Goal: Use online tool/utility: Utilize a website feature to perform a specific function

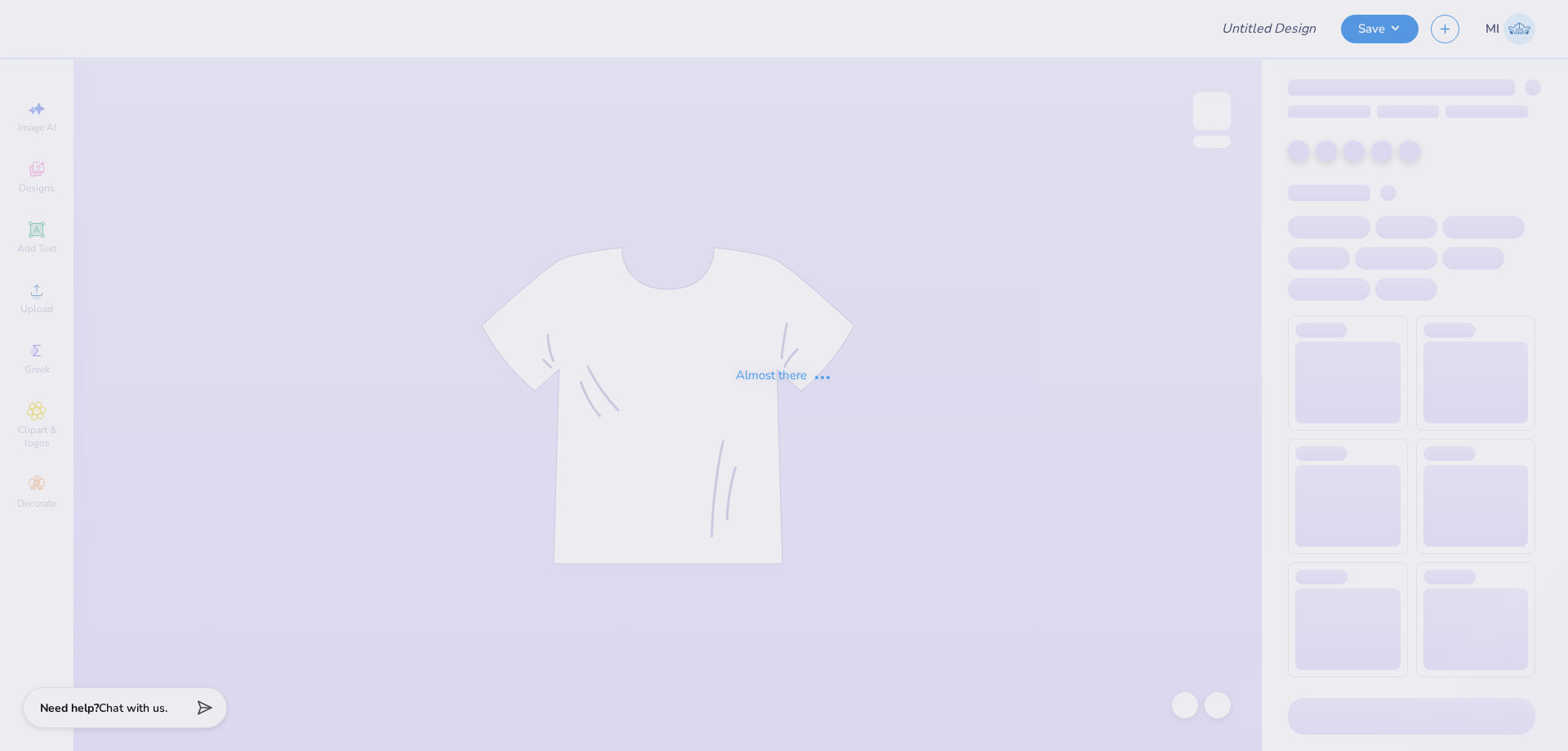
type input "FPS239860"
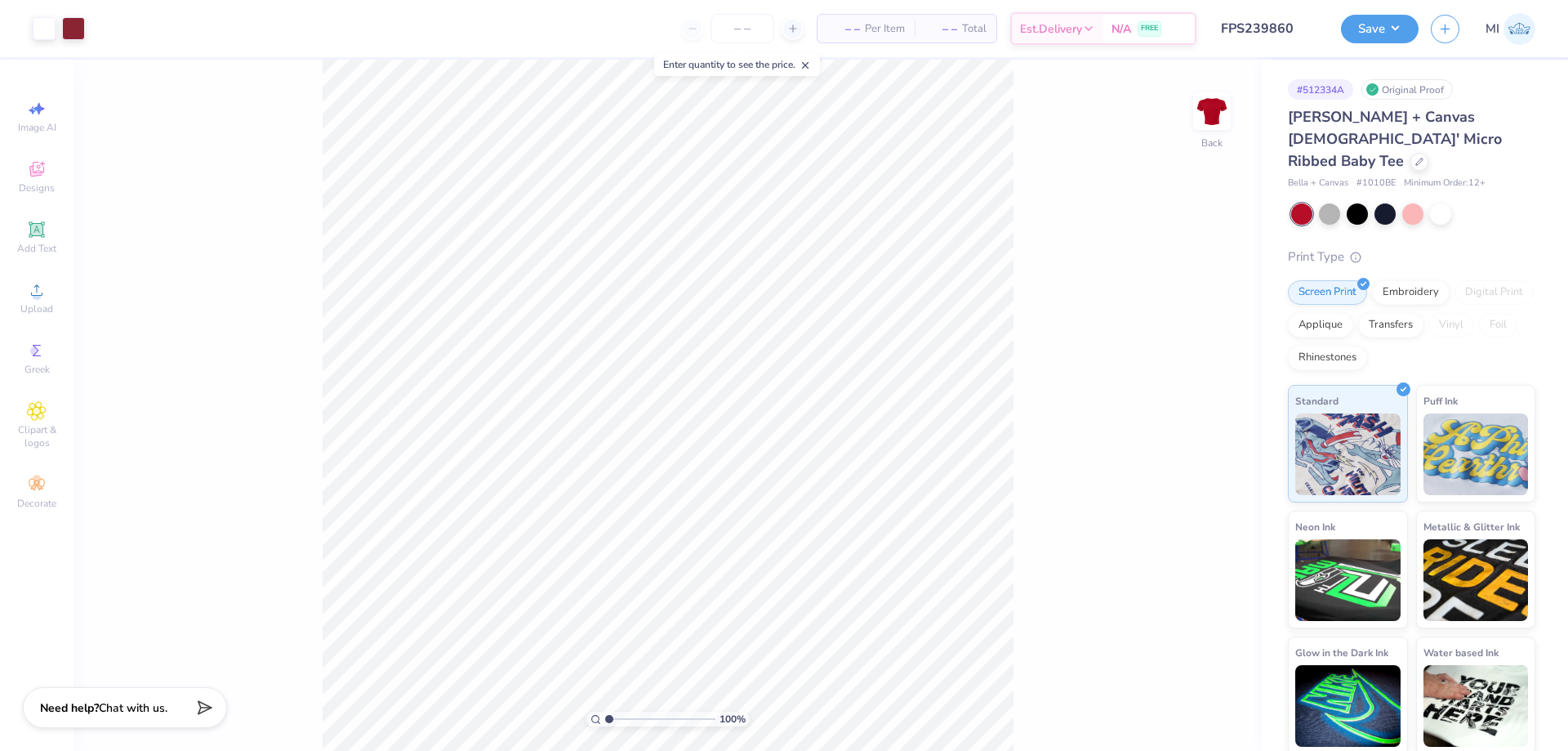
drag, startPoint x: 604, startPoint y: 718, endPoint x: 634, endPoint y: 718, distance: 30.0
click at [634, 718] on div "100 %" at bounding box center [667, 718] width 164 height 14
click at [634, 718] on input "range" at bounding box center [660, 718] width 110 height 14
type input "3.27"
type input "2.66"
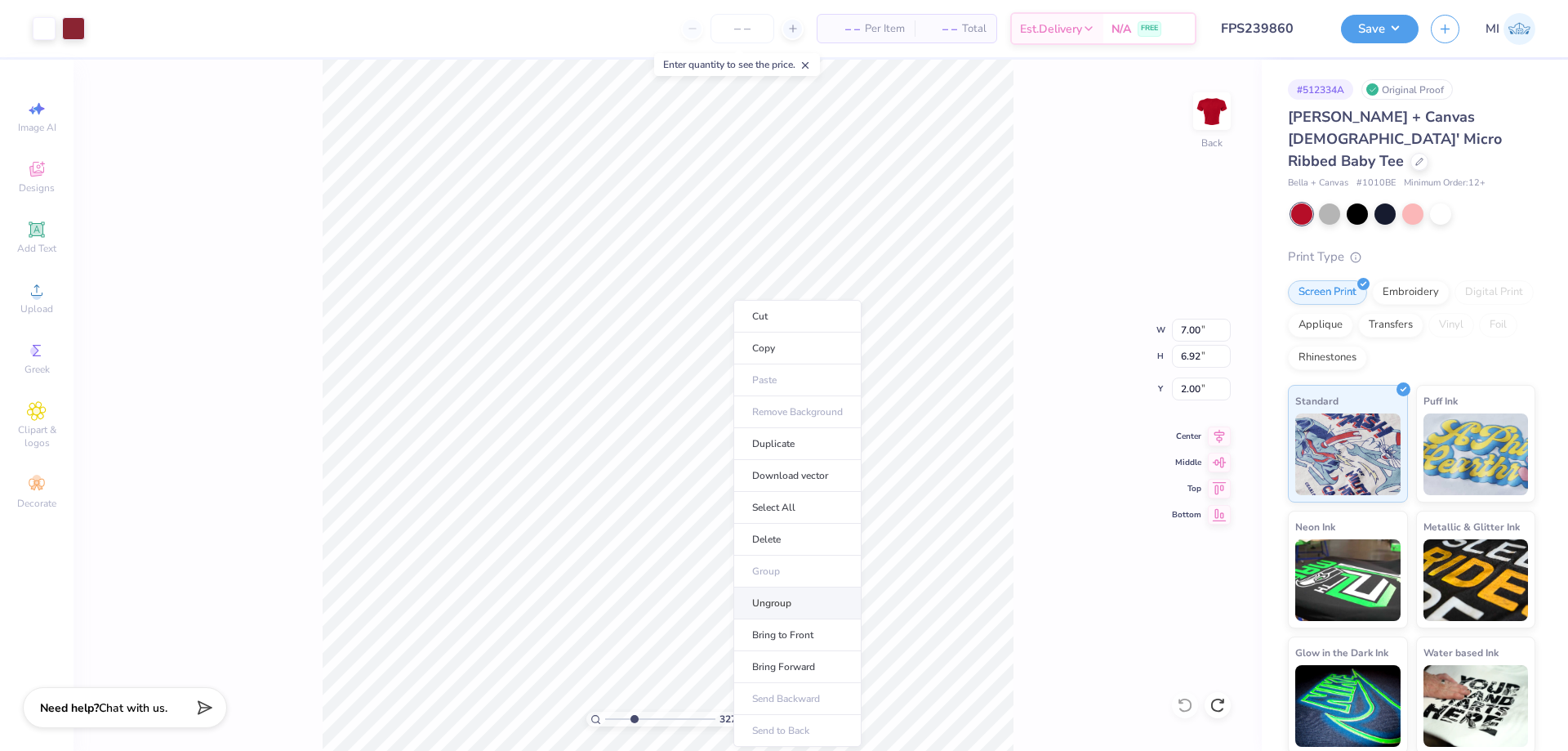
click at [798, 602] on li "Ungroup" at bounding box center [798, 603] width 128 height 32
type input "6.45"
click at [884, 714] on li "Send Backward" at bounding box center [874, 699] width 128 height 32
drag, startPoint x: 631, startPoint y: 722, endPoint x: 739, endPoint y: 721, distance: 108.0
type input "10"
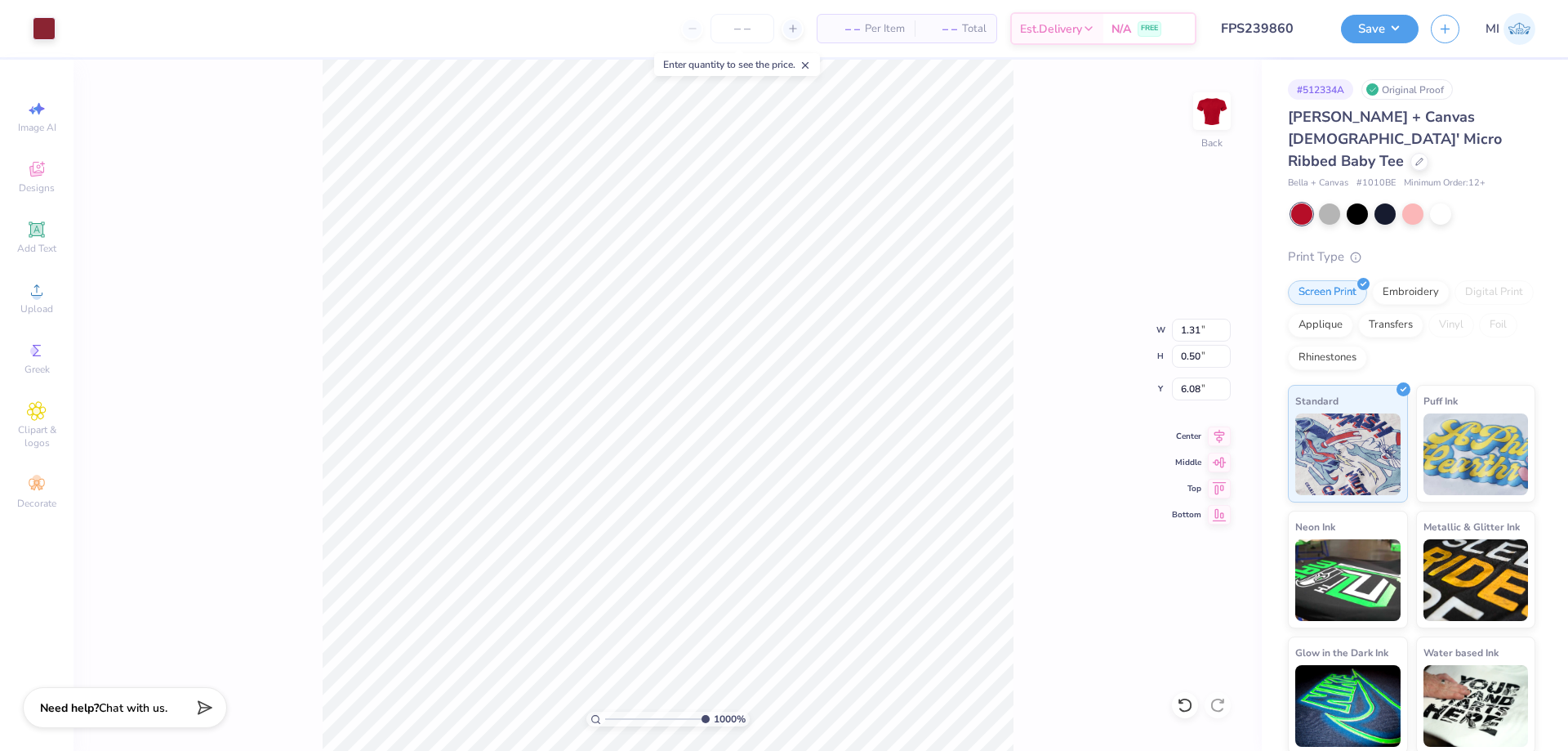
click at [710, 721] on input "range" at bounding box center [657, 718] width 105 height 14
type input "1.38"
type input "0.57"
type input "6.04"
type input "0.97"
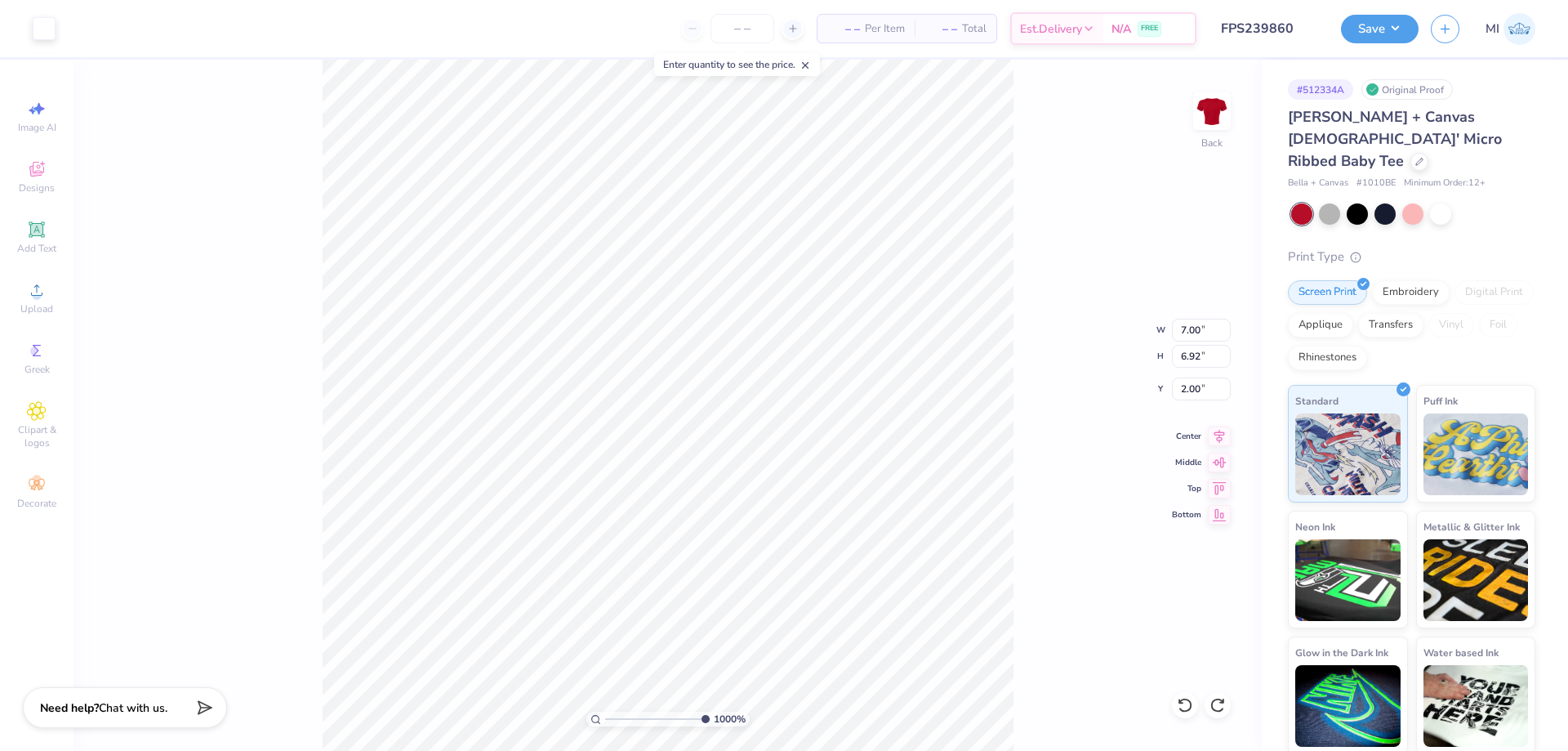
type input "0.42"
type input "6.12"
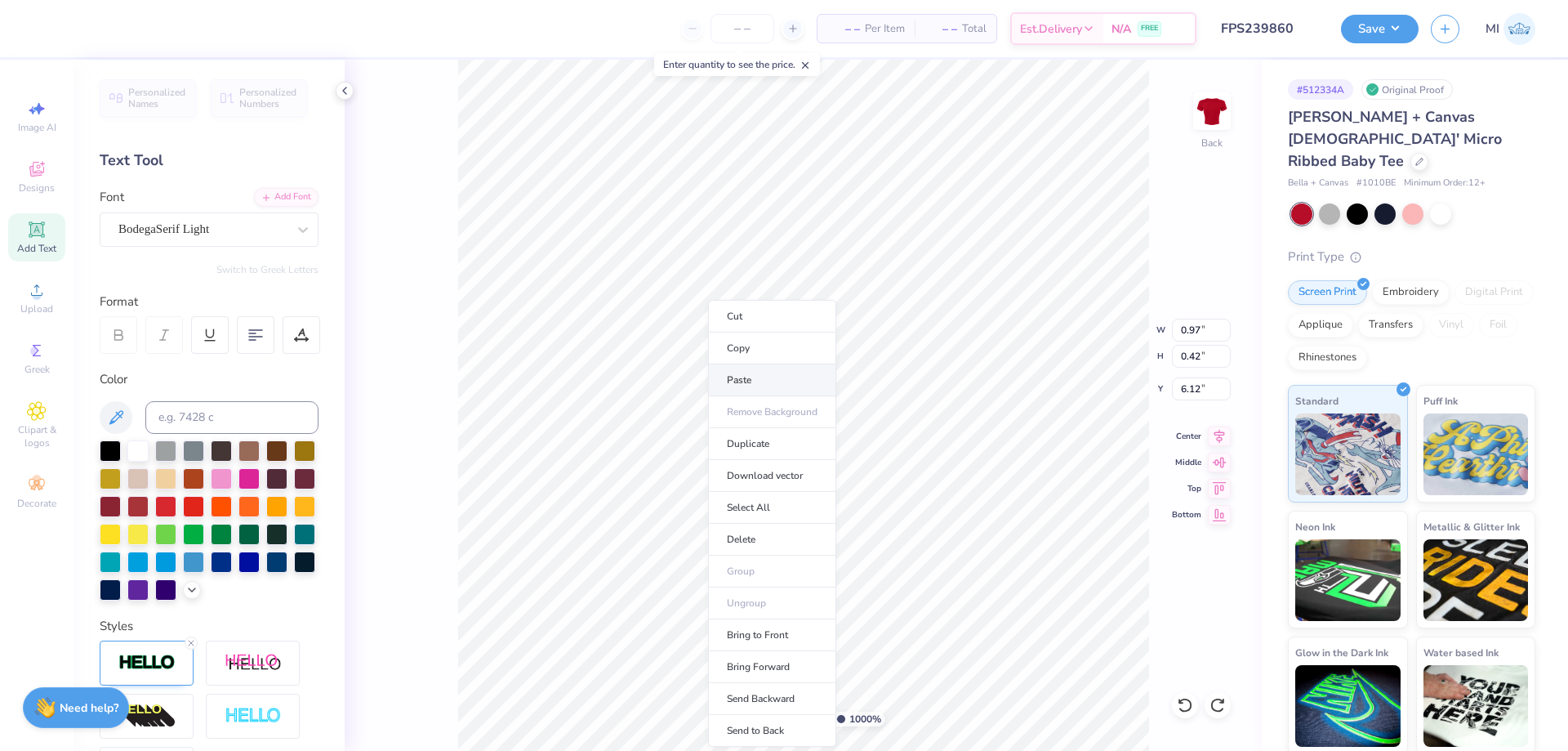
type input "7.00"
type input "6.92"
type input "2.00"
click at [774, 632] on li "Bring to Front" at bounding box center [772, 634] width 128 height 32
click at [916, 576] on li "Group" at bounding box center [926, 571] width 128 height 32
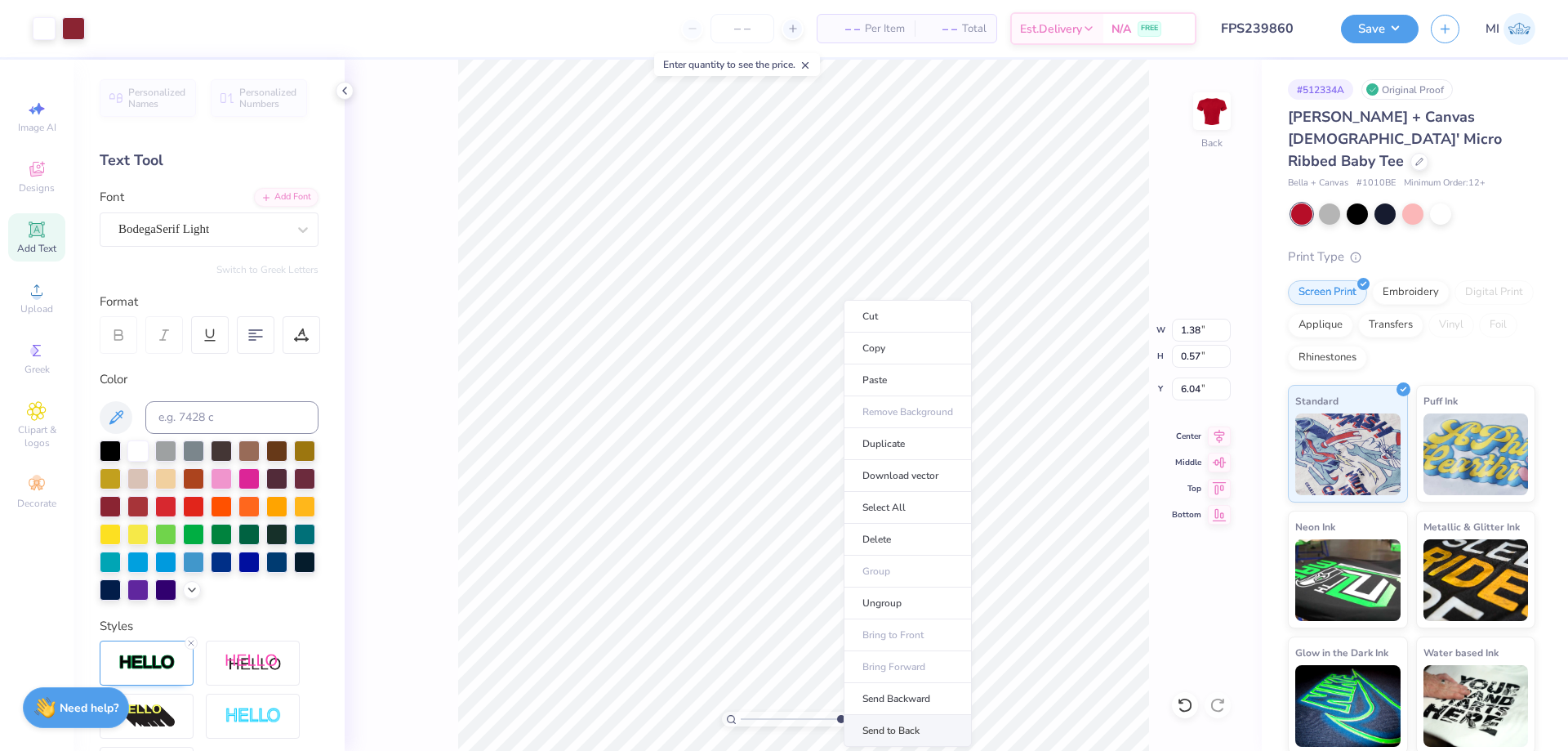
click at [919, 721] on li "Send to Back" at bounding box center [908, 730] width 128 height 32
type input "7.00"
type input "6.92"
type input "2.00"
click at [817, 730] on li "Send to Back" at bounding box center [845, 730] width 128 height 32
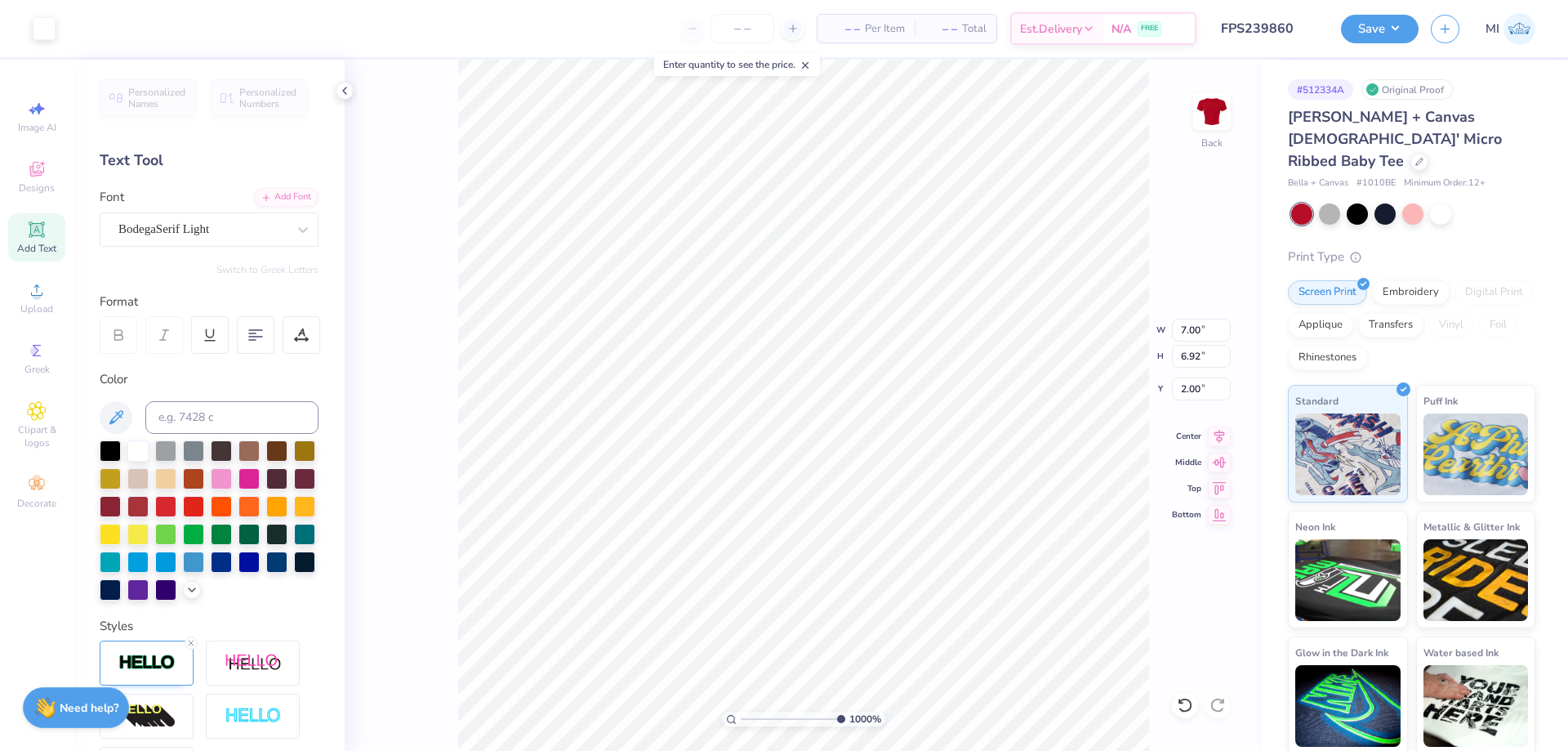
type input "0.97"
type input "0.42"
type input "6.12"
drag, startPoint x: 815, startPoint y: 722, endPoint x: 641, endPoint y: 724, distance: 174.0
type input "1"
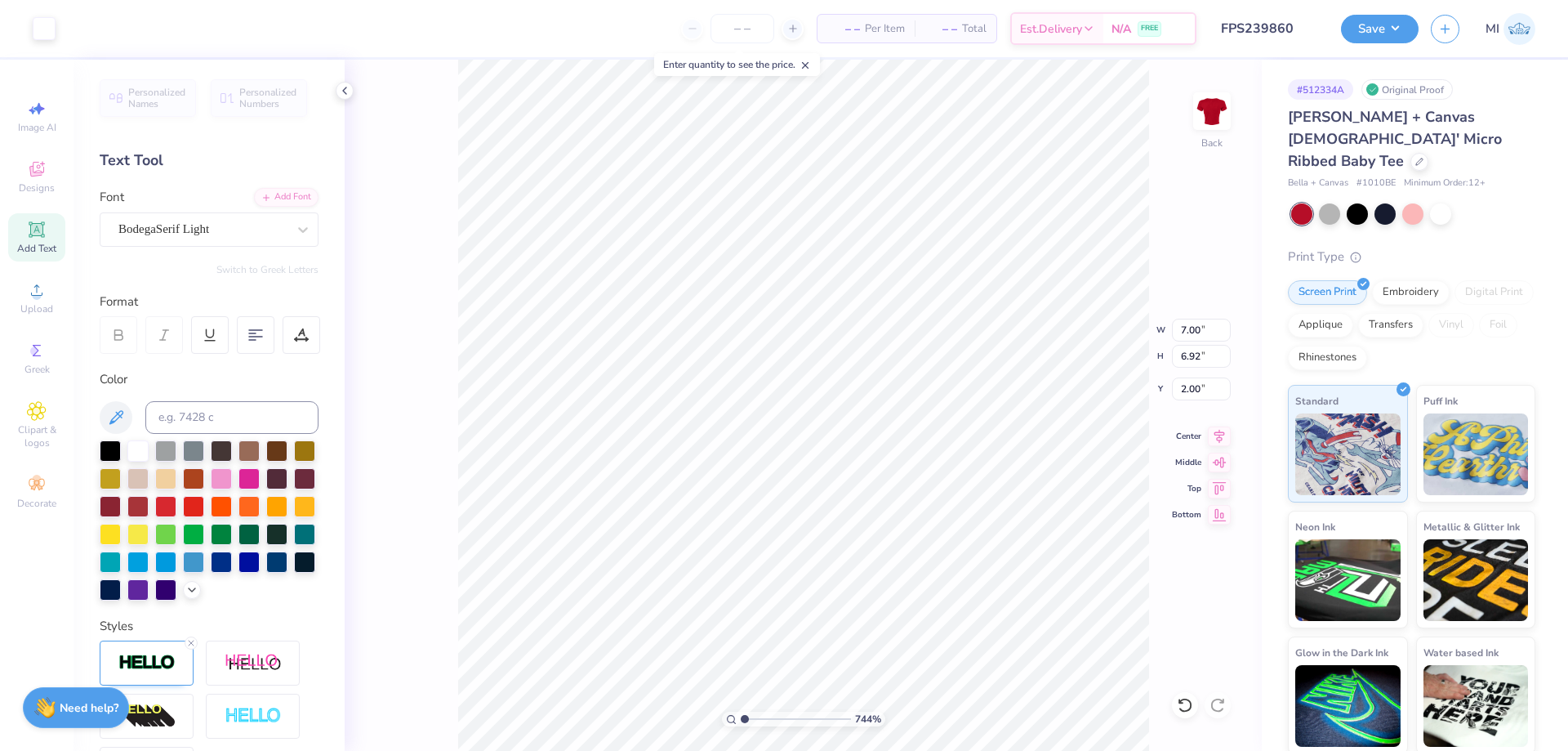
click at [741, 724] on input "range" at bounding box center [796, 718] width 110 height 14
click at [40, 290] on icon at bounding box center [37, 290] width 20 height 20
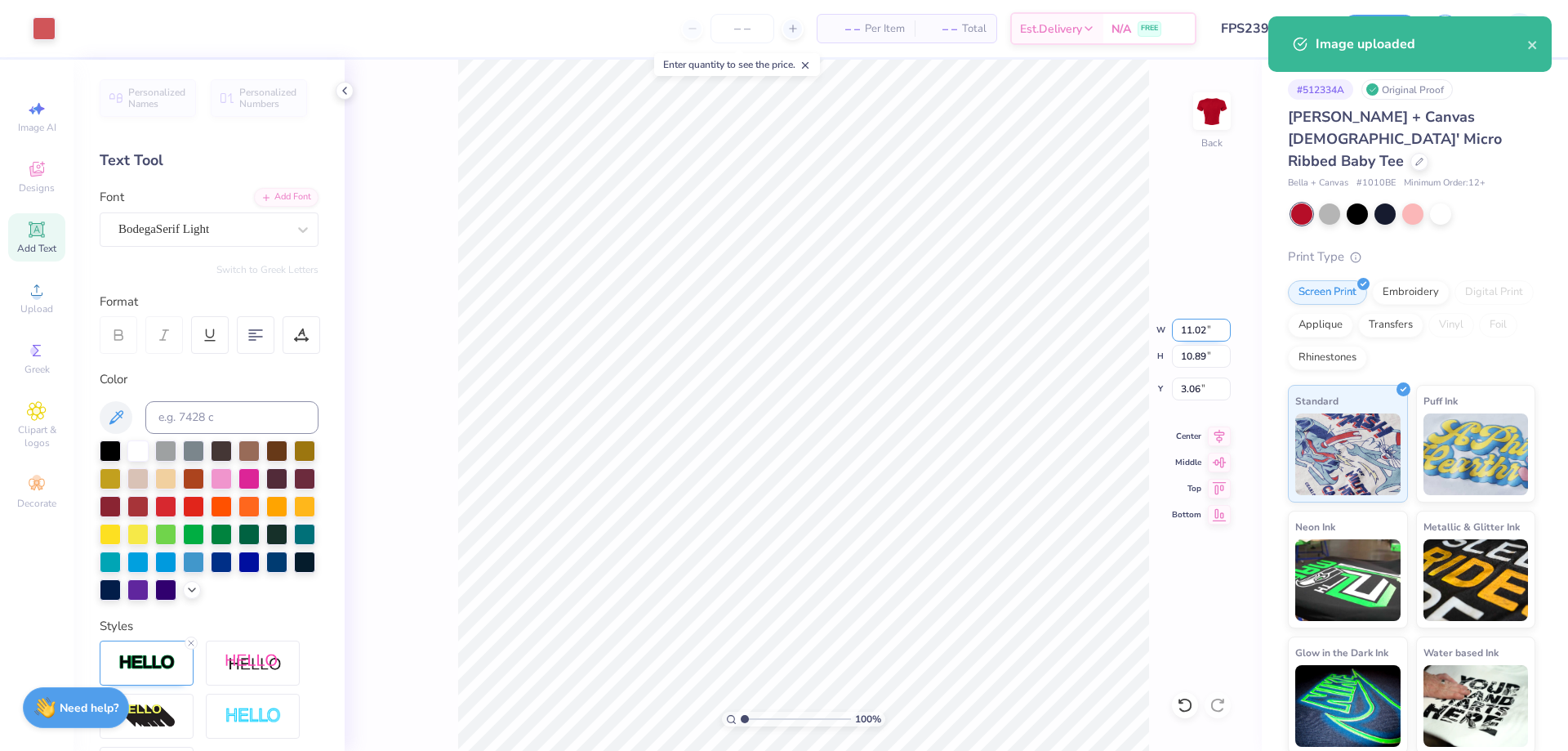
click at [1203, 329] on input "11.02" at bounding box center [1201, 329] width 59 height 23
type input "7.00"
type input "6.92"
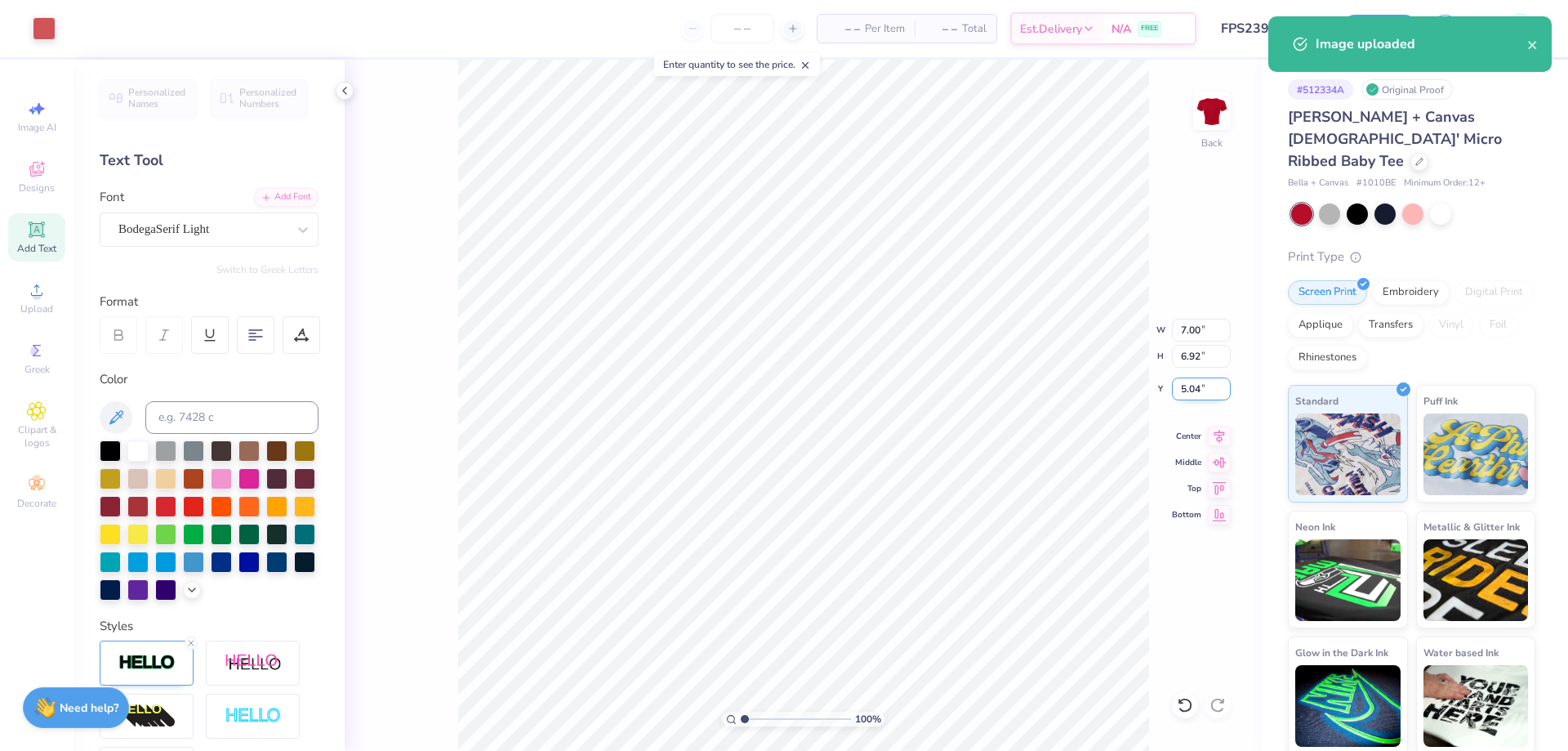
click at [1201, 390] on input "5.04" at bounding box center [1201, 388] width 59 height 23
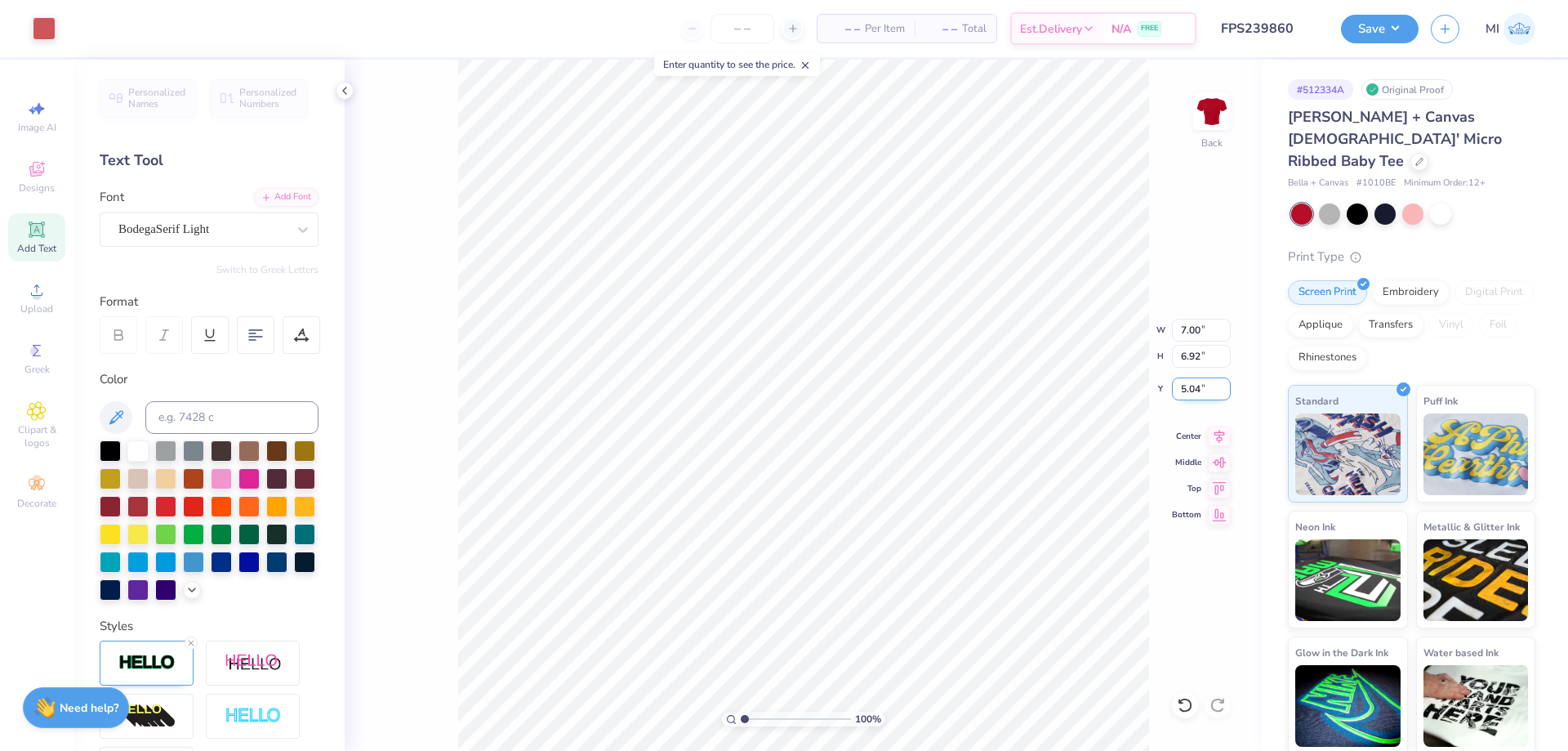
click at [1201, 390] on input "5.04" at bounding box center [1201, 388] width 59 height 23
click at [1201, 390] on input "2" at bounding box center [1201, 388] width 59 height 23
type input "2.00"
drag, startPoint x: 761, startPoint y: 713, endPoint x: 779, endPoint y: 714, distance: 18.0
click at [779, 714] on input "range" at bounding box center [796, 718] width 110 height 14
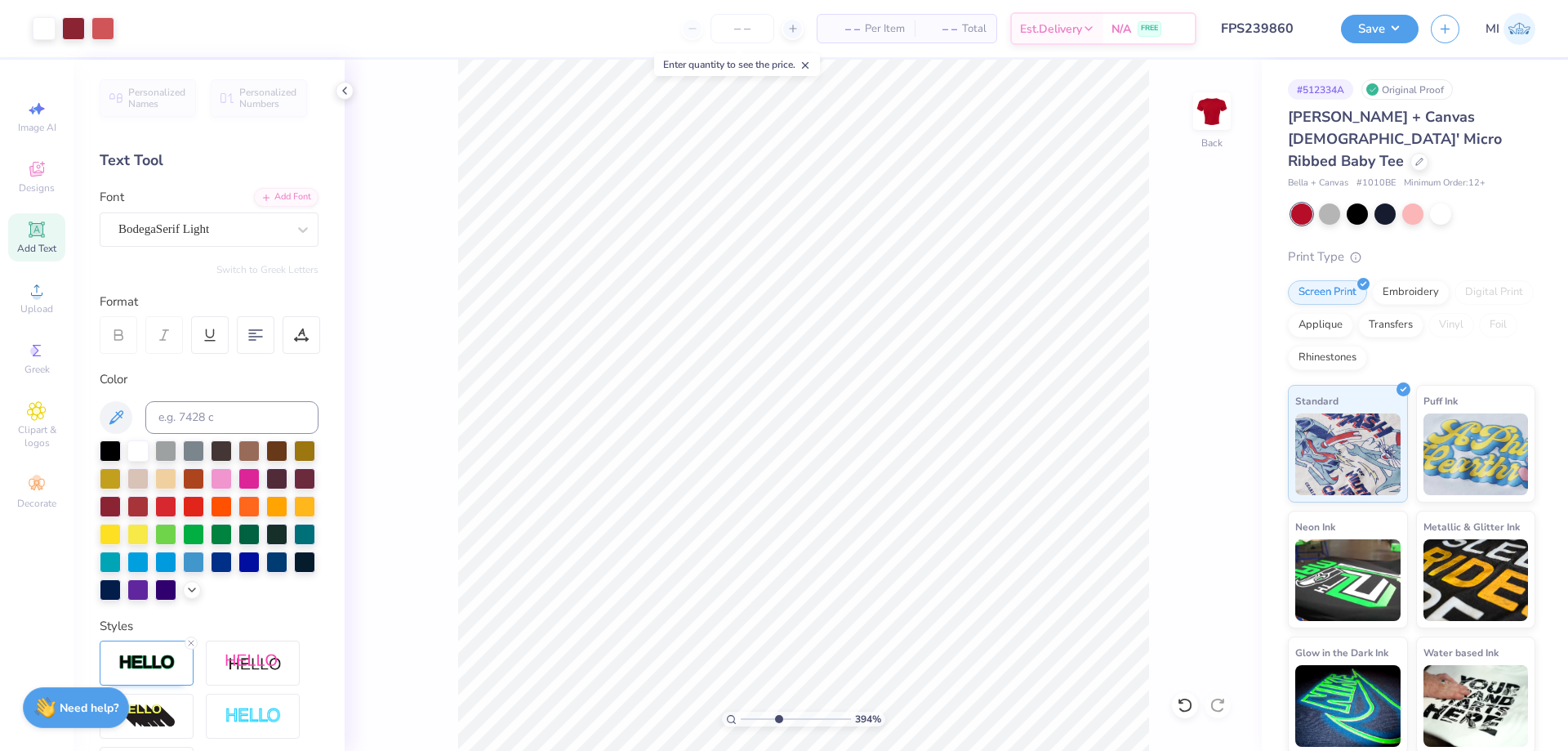
type input "4.09"
type input "1.99"
click at [863, 720] on li "Send to Back" at bounding box center [843, 730] width 128 height 32
type input "0.97"
type input "0.42"
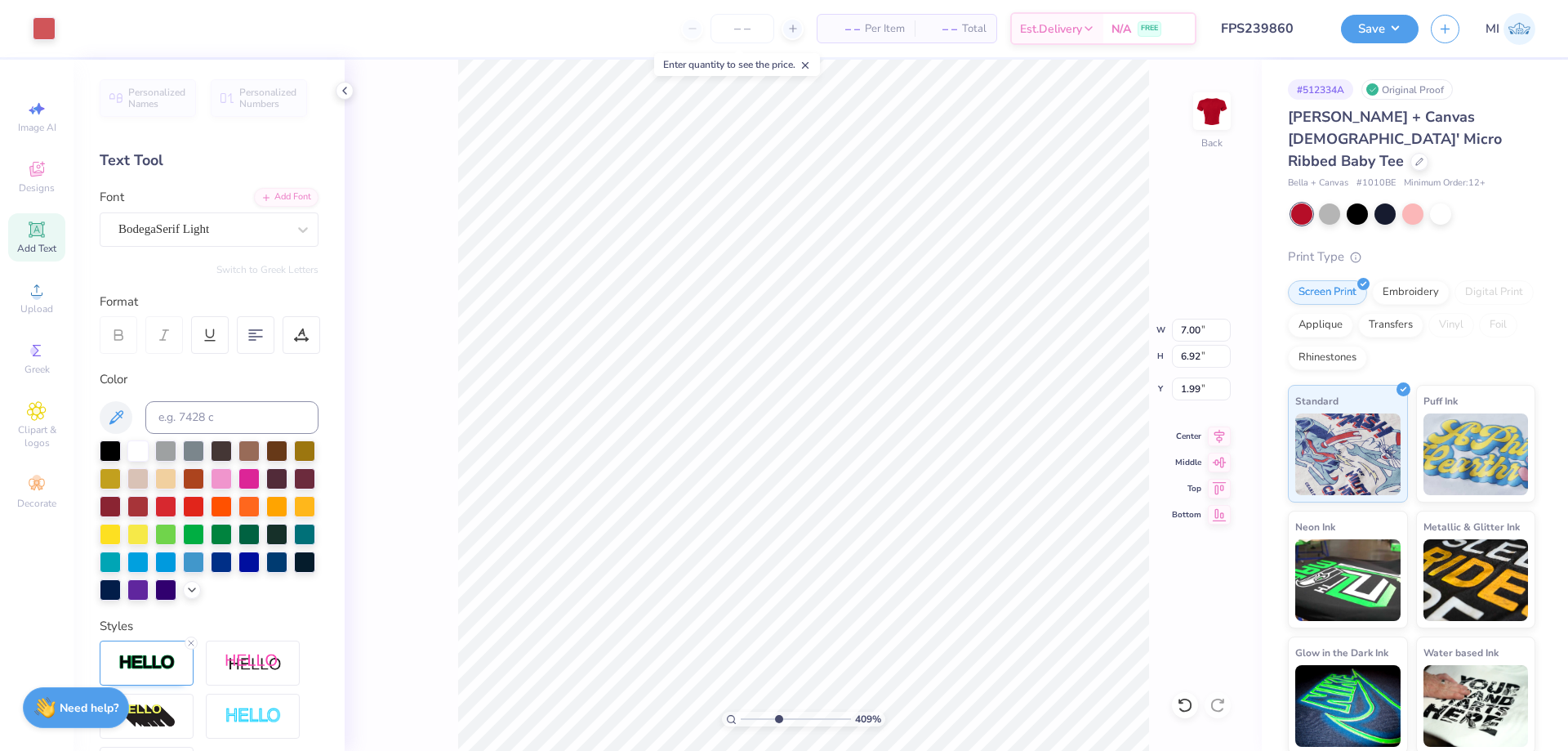
type input "6.12"
drag, startPoint x: 761, startPoint y: 717, endPoint x: 860, endPoint y: 708, distance: 99.4
type input "10"
click at [845, 711] on input "range" at bounding box center [793, 718] width 105 height 14
click at [248, 423] on input at bounding box center [231, 417] width 173 height 33
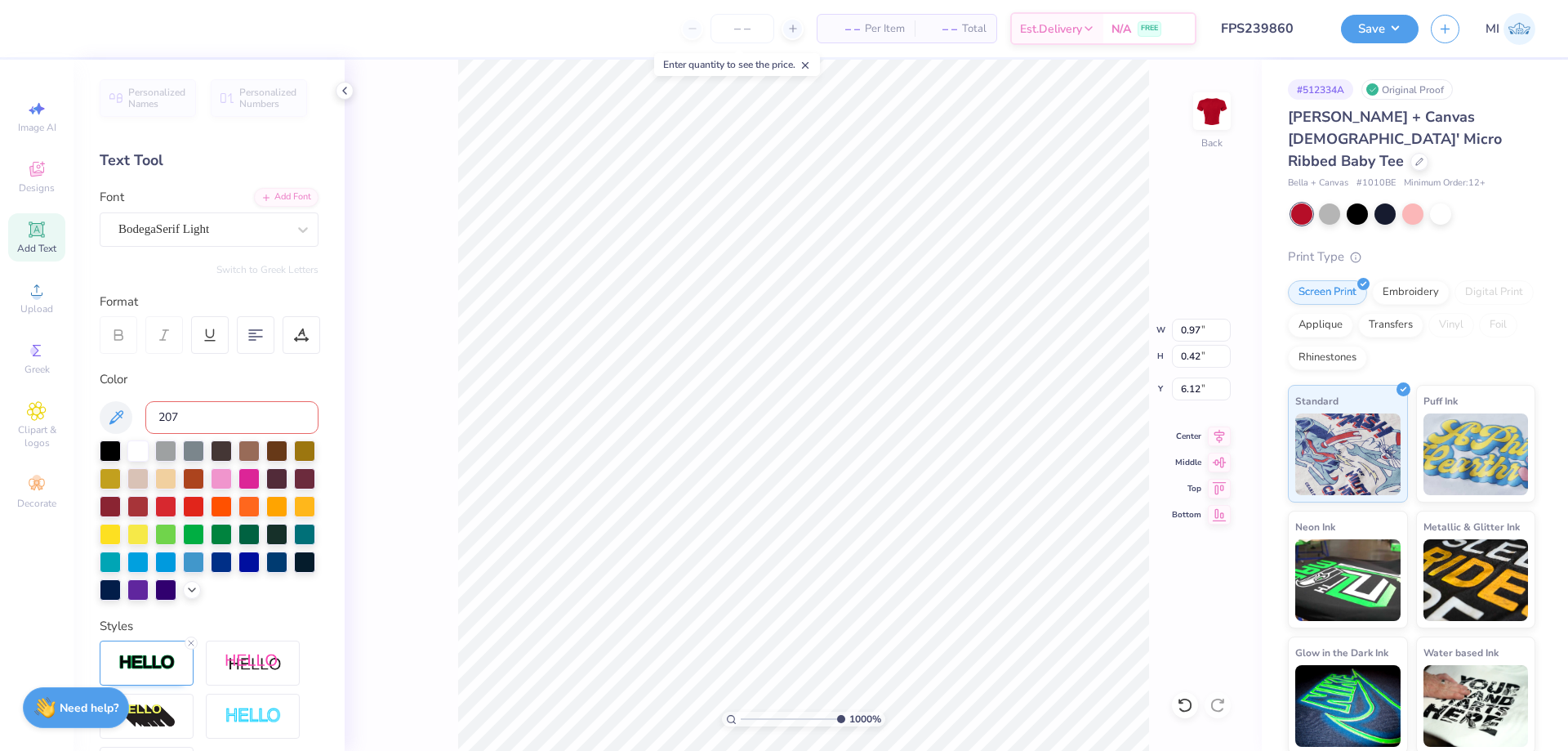
type input "207"
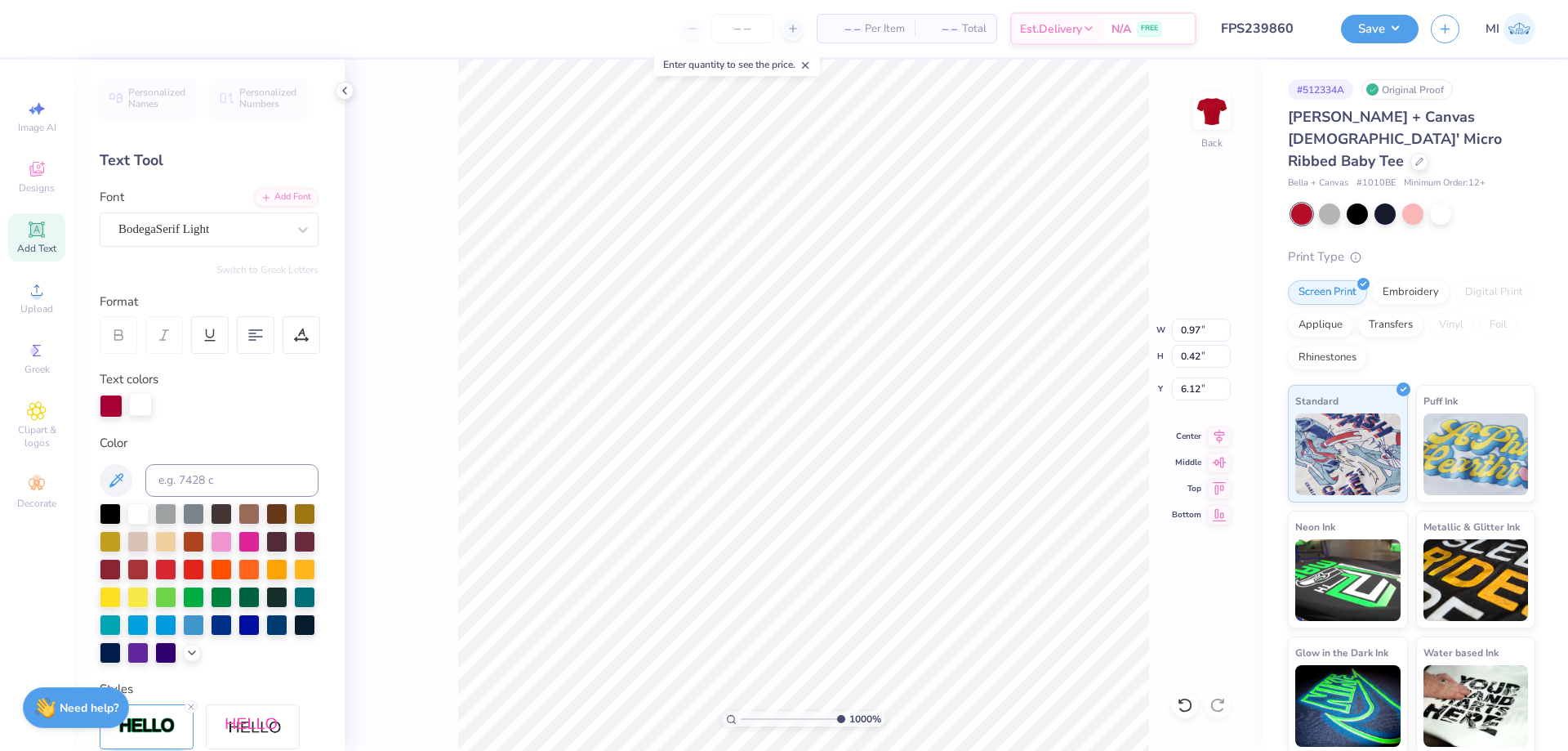
click at [140, 414] on div at bounding box center [140, 404] width 23 height 23
click at [180, 470] on input at bounding box center [231, 480] width 173 height 33
type input "207"
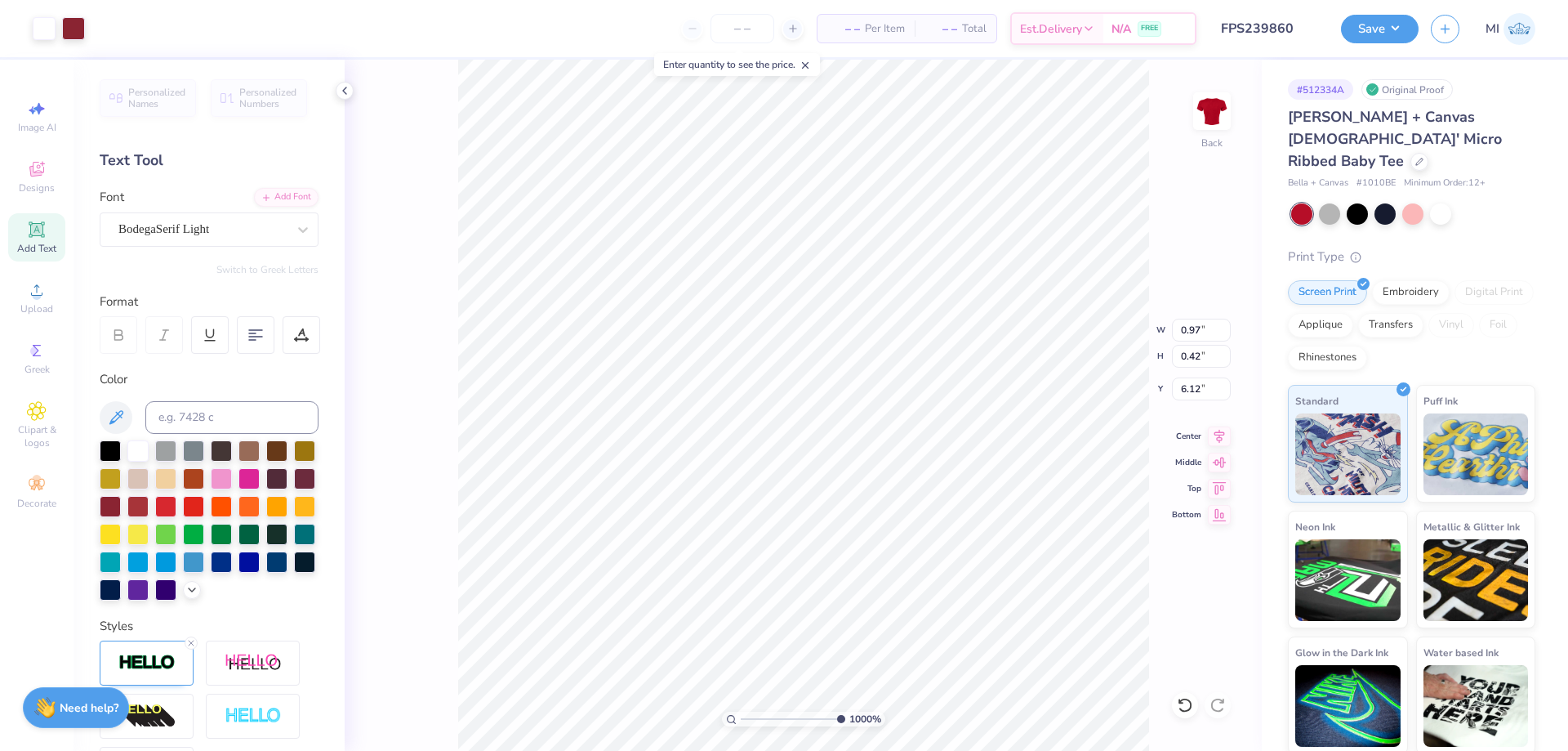
type input "1.38"
type input "0.57"
type input "6.04"
click at [37, 29] on div at bounding box center [43, 26] width 23 height 23
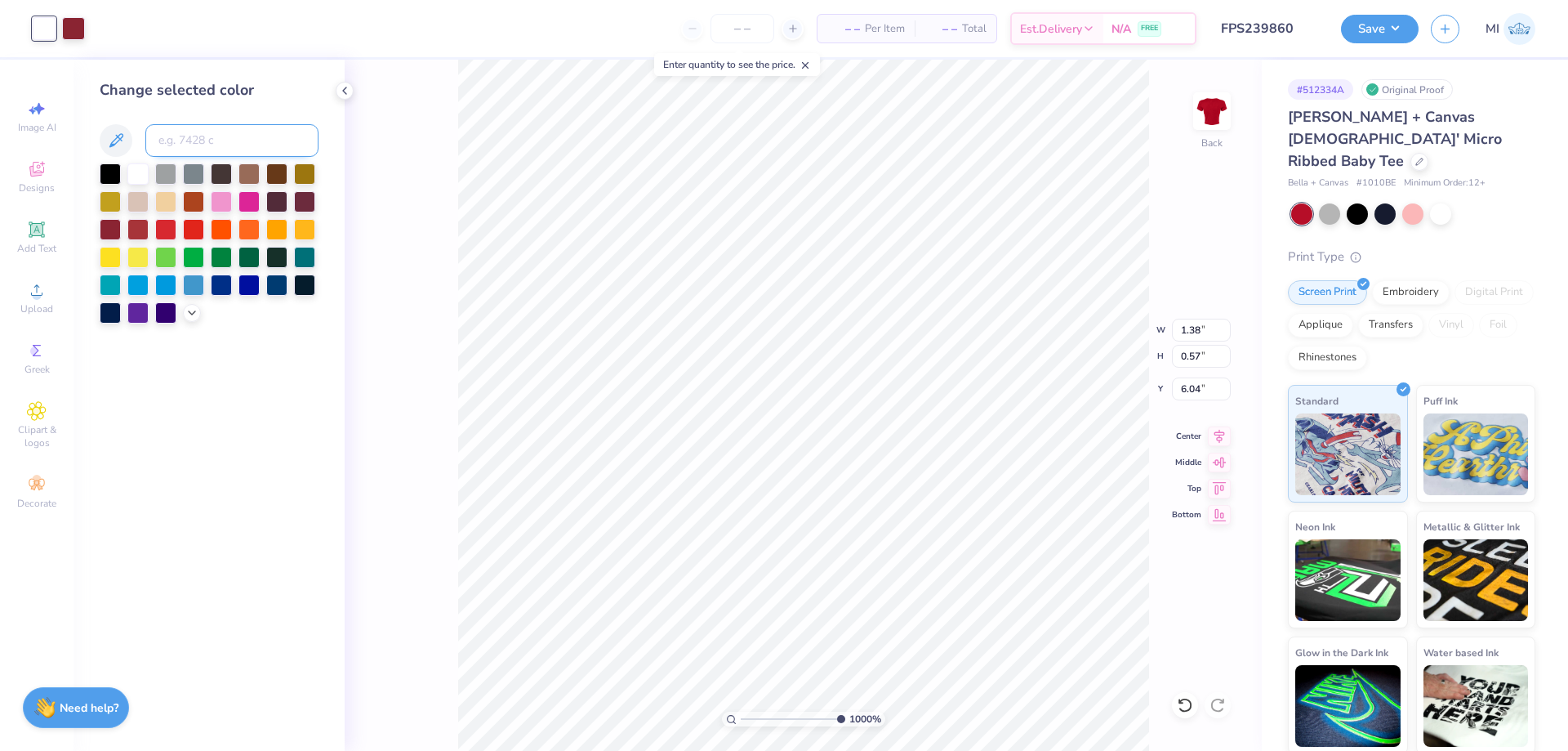
click at [248, 146] on input at bounding box center [231, 140] width 173 height 33
type input "207"
type input "0.97"
type input "0.42"
type input "6.12"
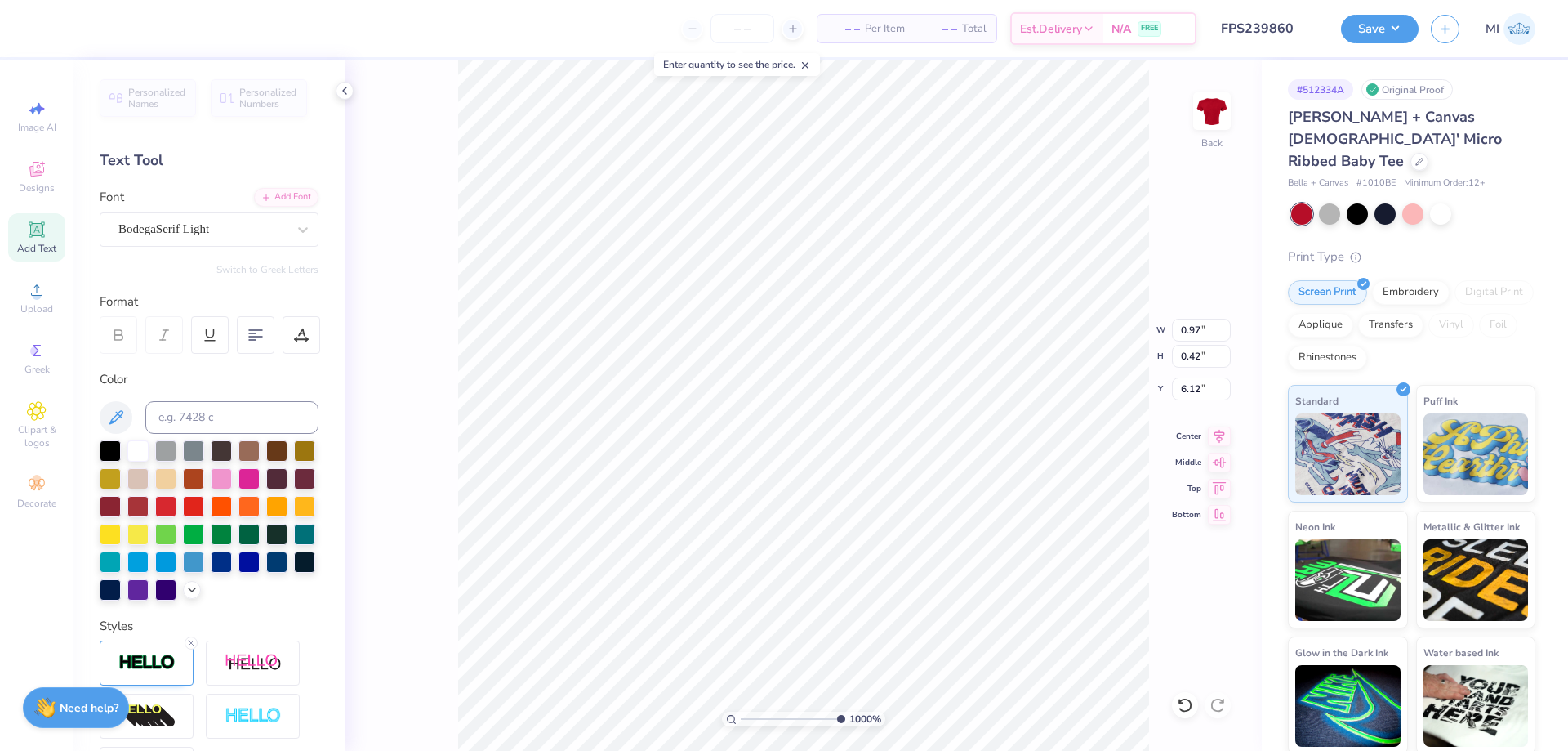
type input "1.38"
type input "0.57"
type input "6.04"
click at [71, 31] on div at bounding box center [73, 26] width 23 height 23
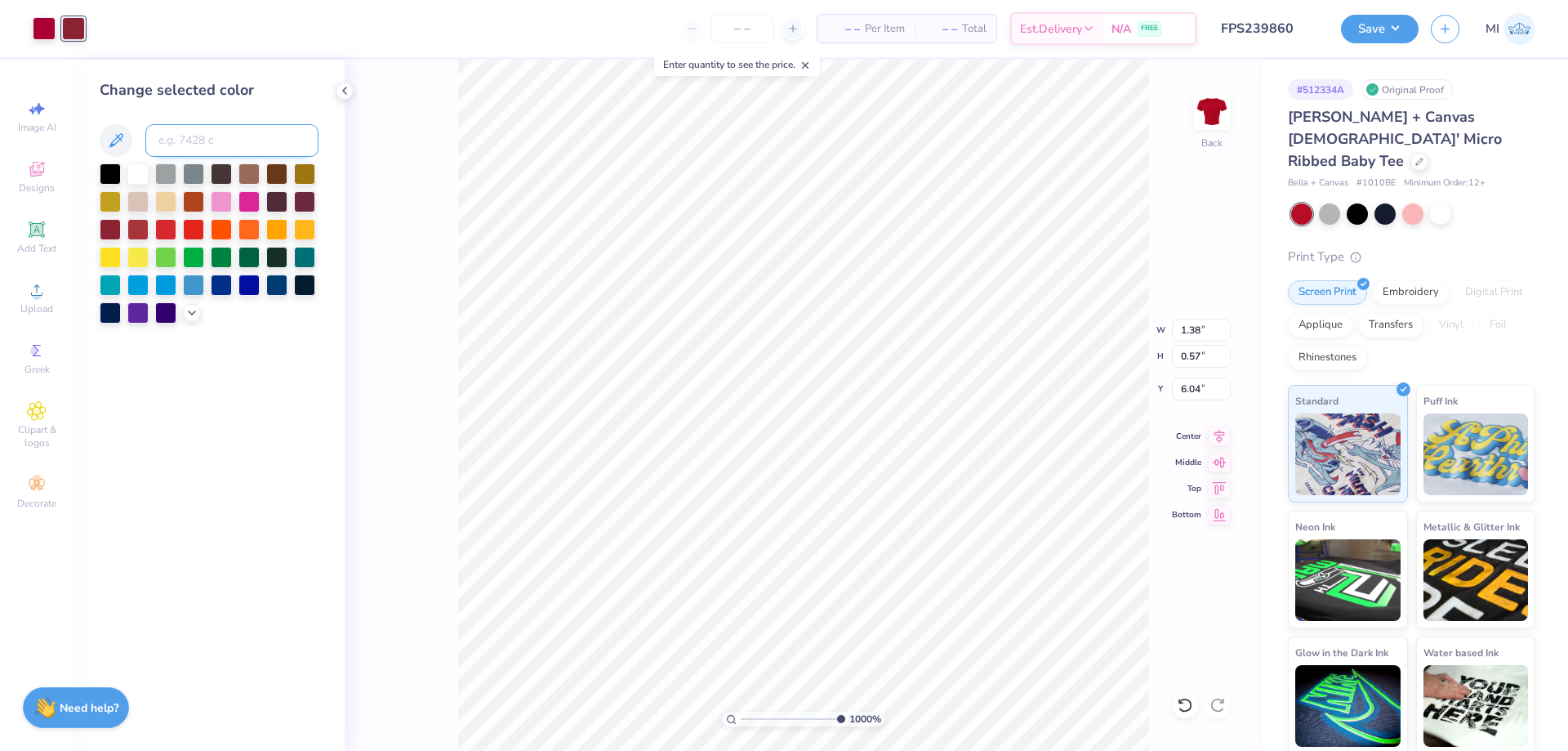
click at [226, 130] on input at bounding box center [231, 140] width 173 height 33
type input "7421"
type input "5.03"
type input "2.21"
type input "4.04"
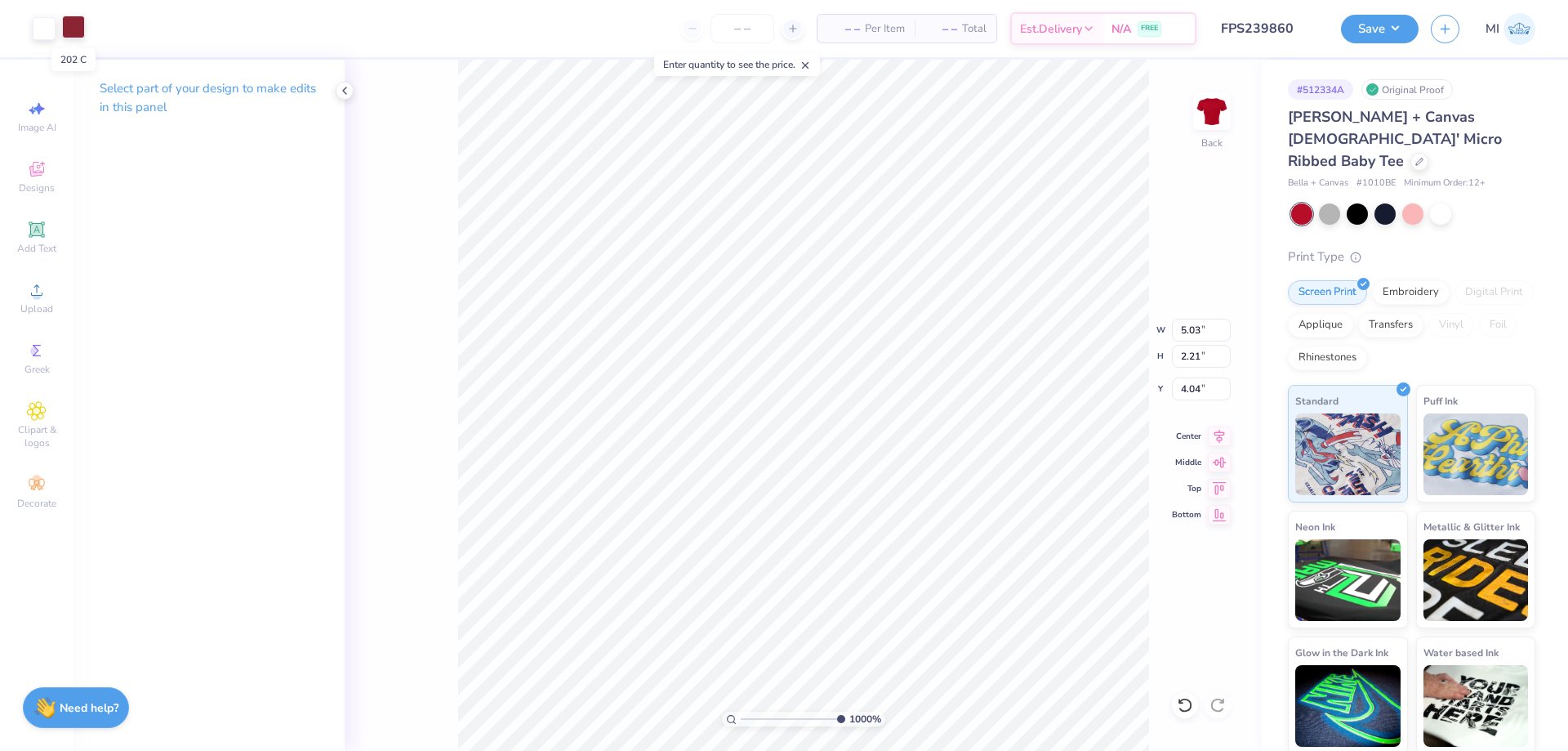
click at [77, 33] on div at bounding box center [73, 26] width 23 height 23
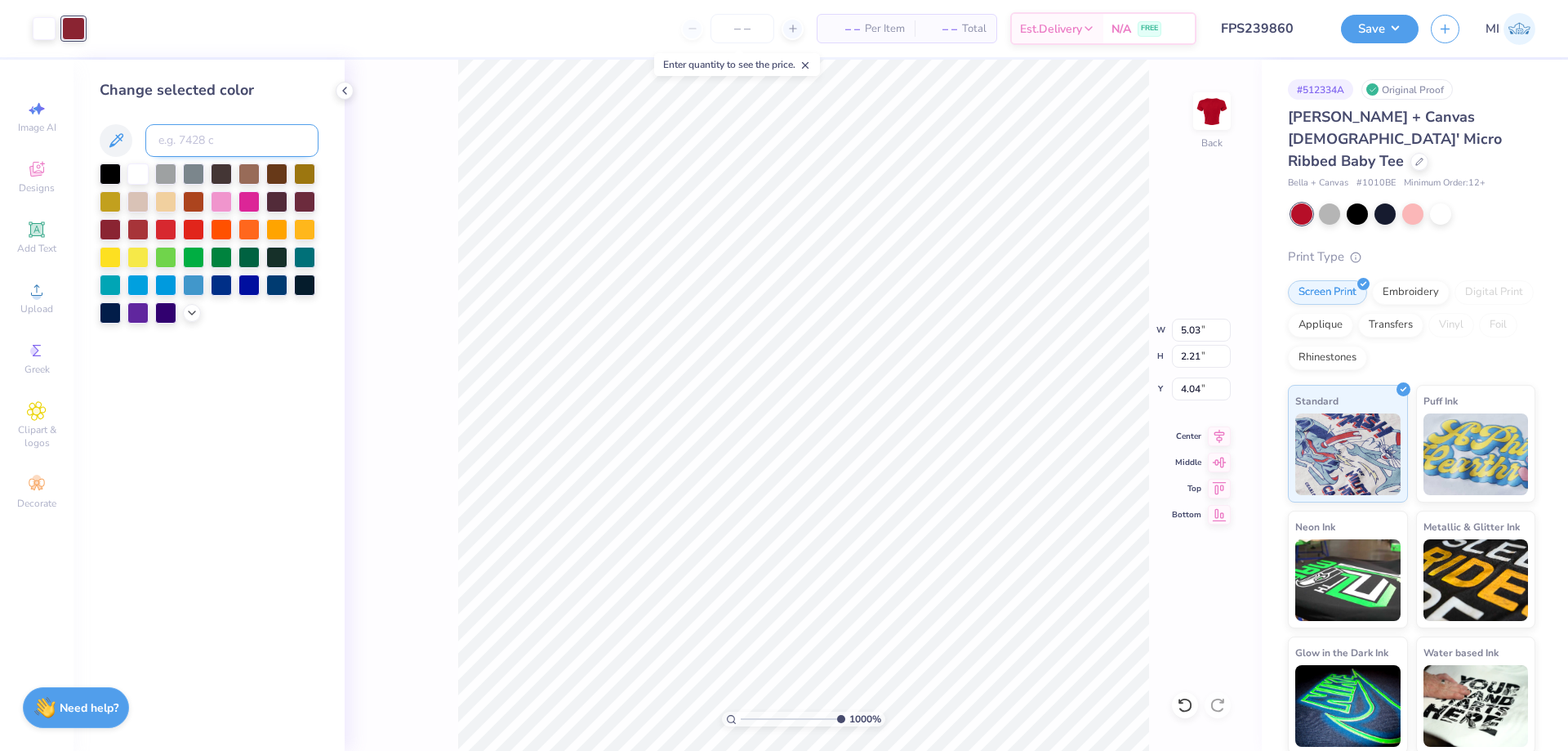
click at [246, 138] on input at bounding box center [231, 140] width 173 height 33
type input "7421"
click at [45, 27] on div at bounding box center [43, 26] width 23 height 23
click at [257, 142] on input at bounding box center [231, 140] width 173 height 33
type input "207"
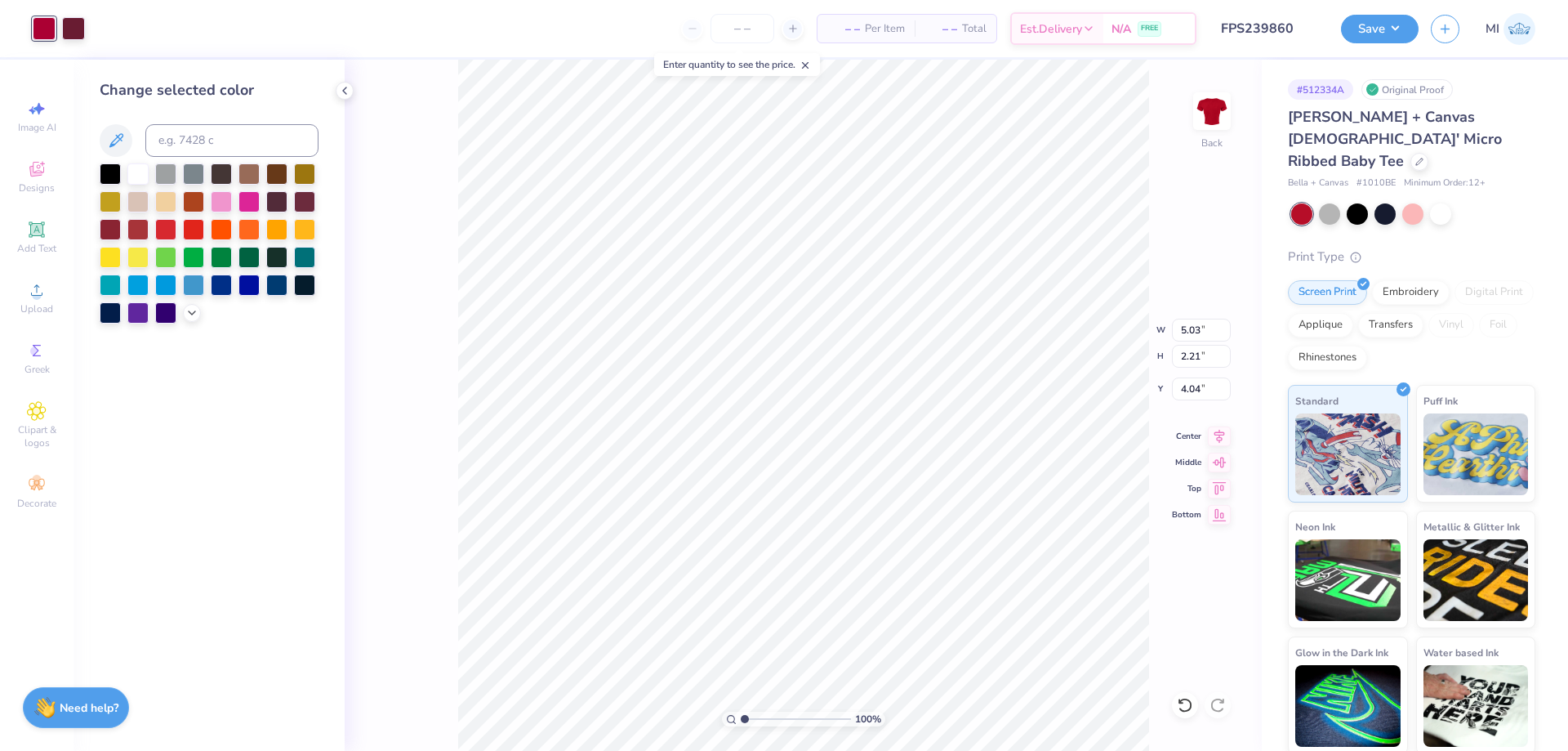
drag, startPoint x: 837, startPoint y: 715, endPoint x: 641, endPoint y: 718, distance: 196.0
click at [741, 718] on input "range" at bounding box center [796, 718] width 110 height 14
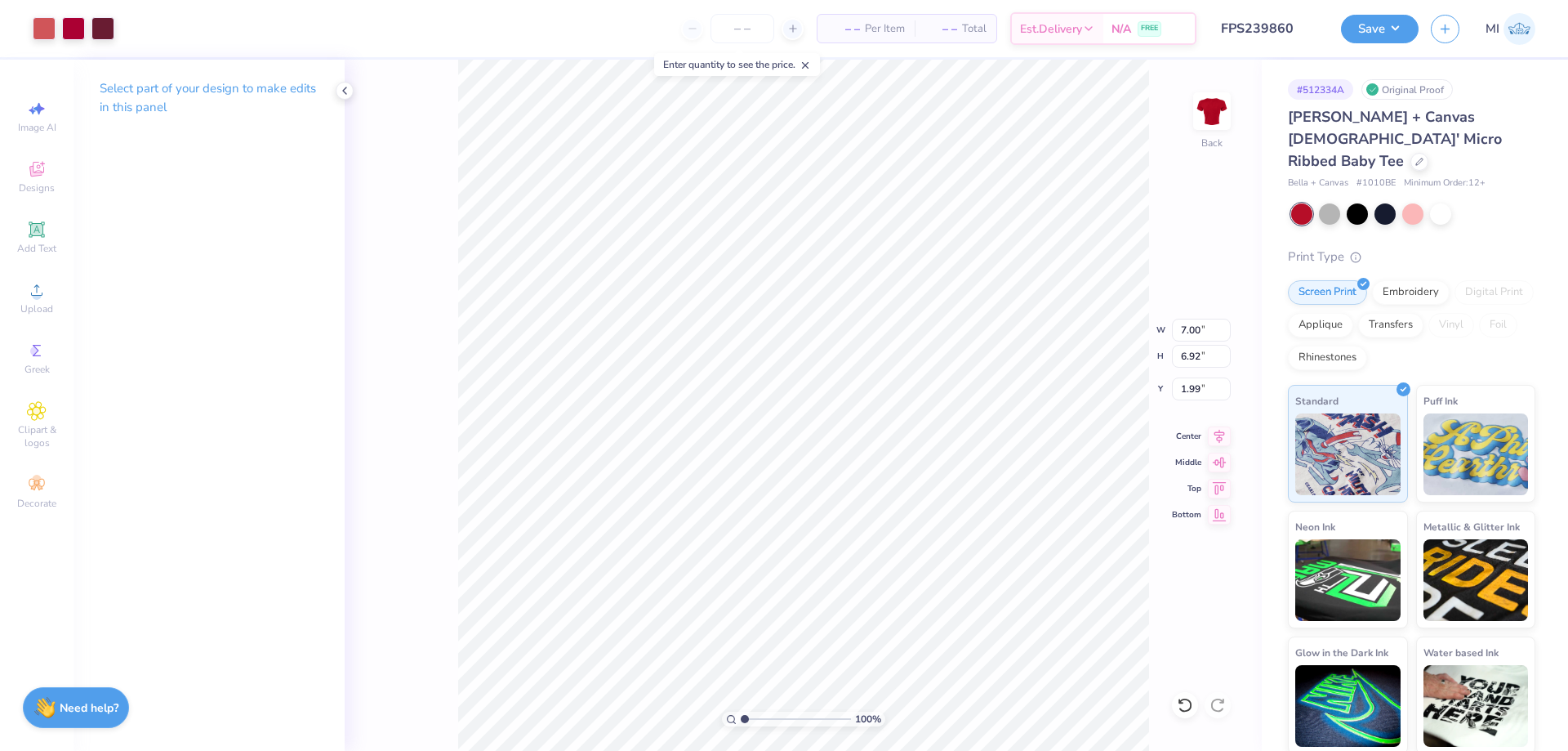
drag, startPoint x: 743, startPoint y: 711, endPoint x: 753, endPoint y: 715, distance: 10.8
click at [753, 715] on div "100 %" at bounding box center [803, 718] width 164 height 14
drag, startPoint x: 756, startPoint y: 716, endPoint x: 746, endPoint y: 718, distance: 10.2
click at [746, 718] on input "range" at bounding box center [796, 718] width 110 height 14
drag, startPoint x: 754, startPoint y: 716, endPoint x: 732, endPoint y: 717, distance: 22.0
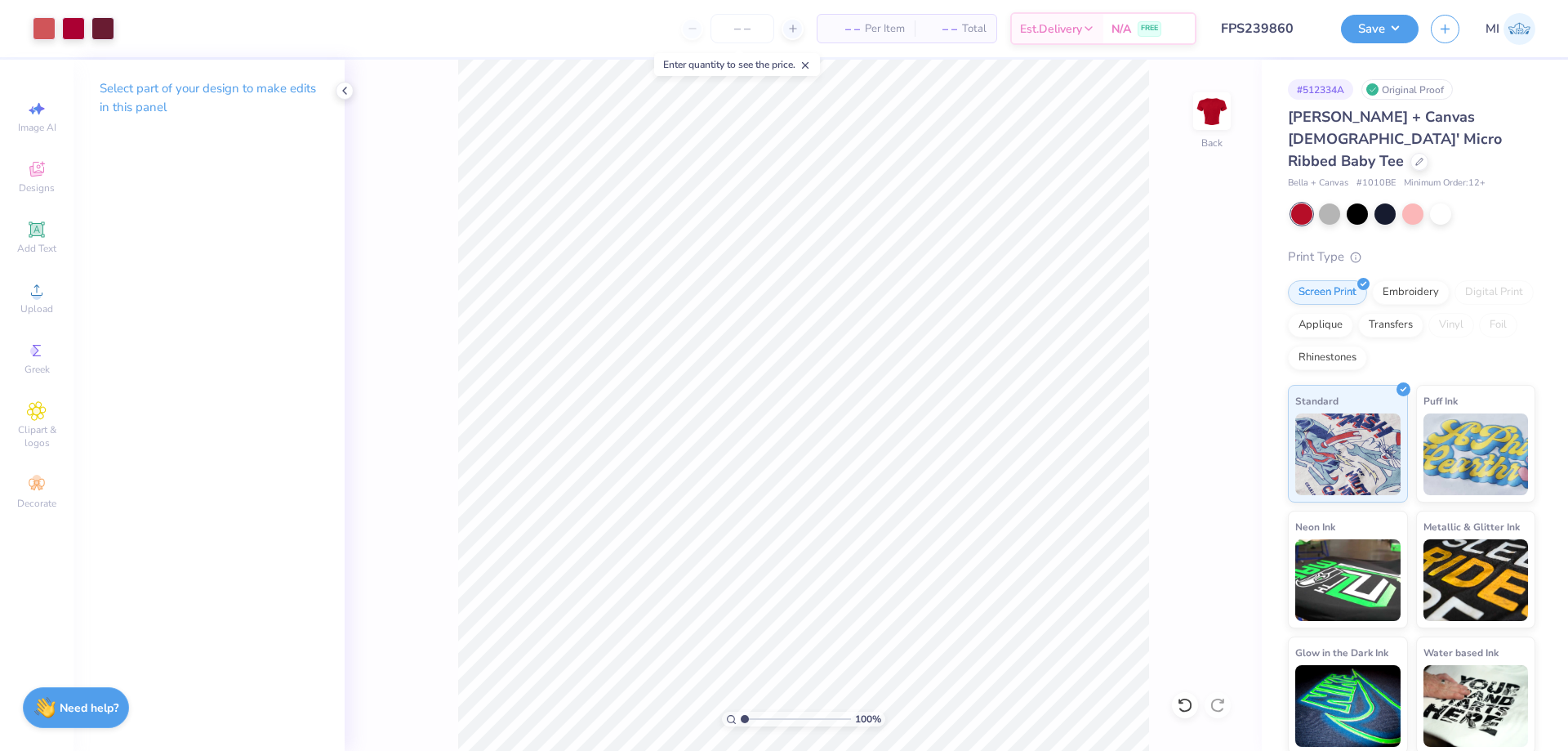
click at [741, 717] on input "range" at bounding box center [796, 718] width 110 height 14
type input "1"
drag, startPoint x: 751, startPoint y: 720, endPoint x: 601, endPoint y: 701, distance: 151.2
click at [741, 711] on input "range" at bounding box center [796, 718] width 110 height 14
click at [1386, 33] on button "Save" at bounding box center [1380, 27] width 78 height 29
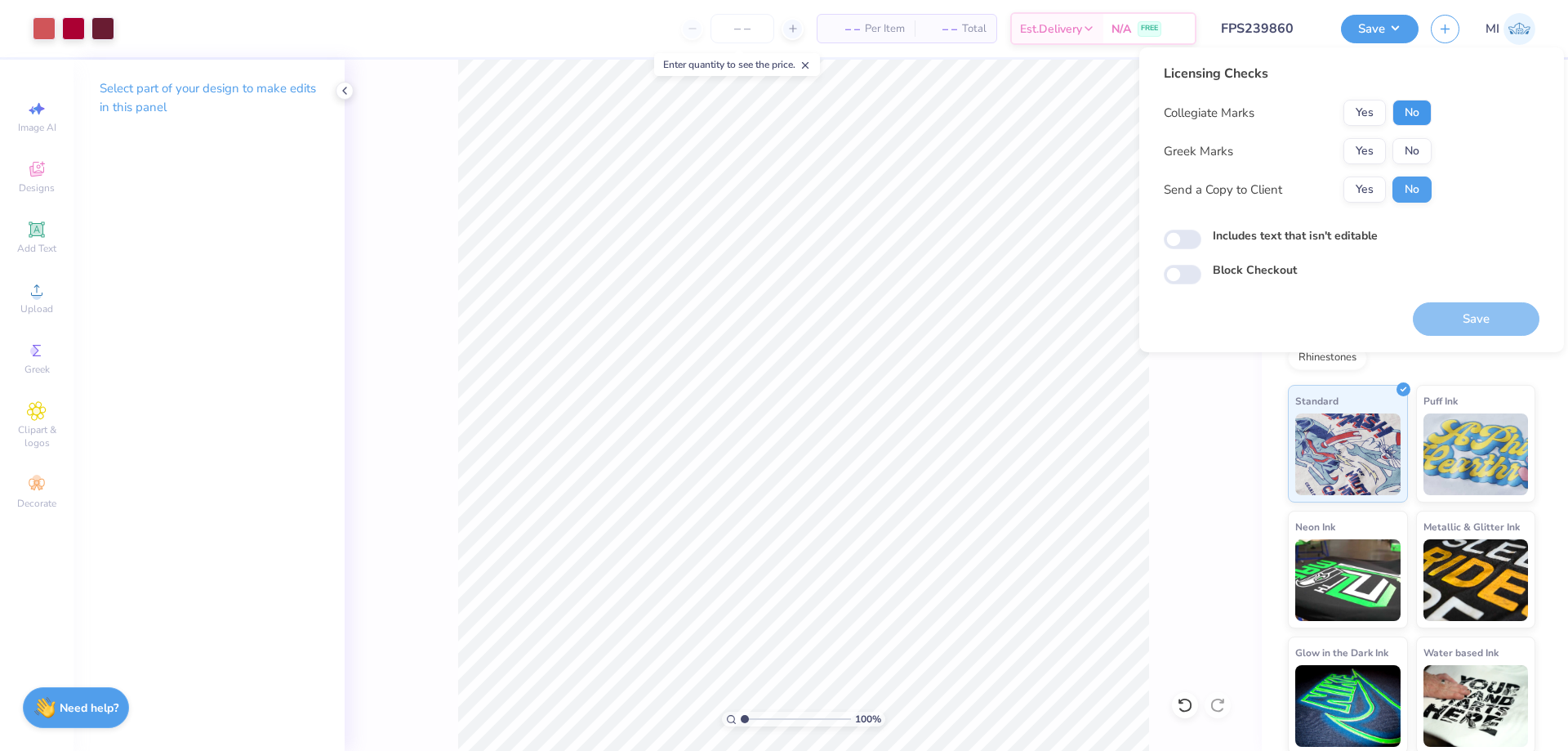
click at [1417, 119] on button "No" at bounding box center [1412, 112] width 39 height 26
click at [1376, 150] on button "Yes" at bounding box center [1364, 151] width 43 height 26
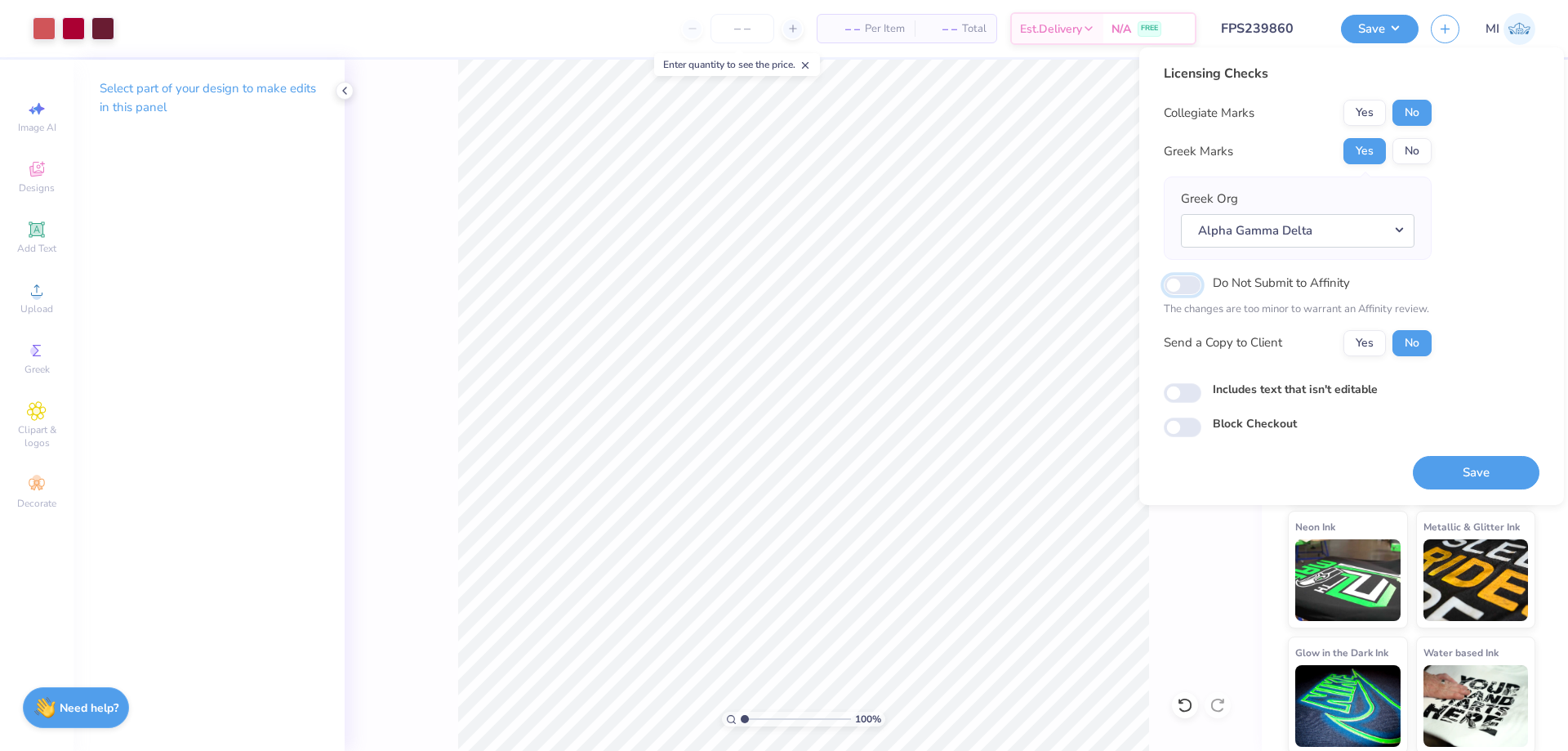
click at [1186, 286] on input "Do Not Submit to Affinity" at bounding box center [1183, 285] width 38 height 20
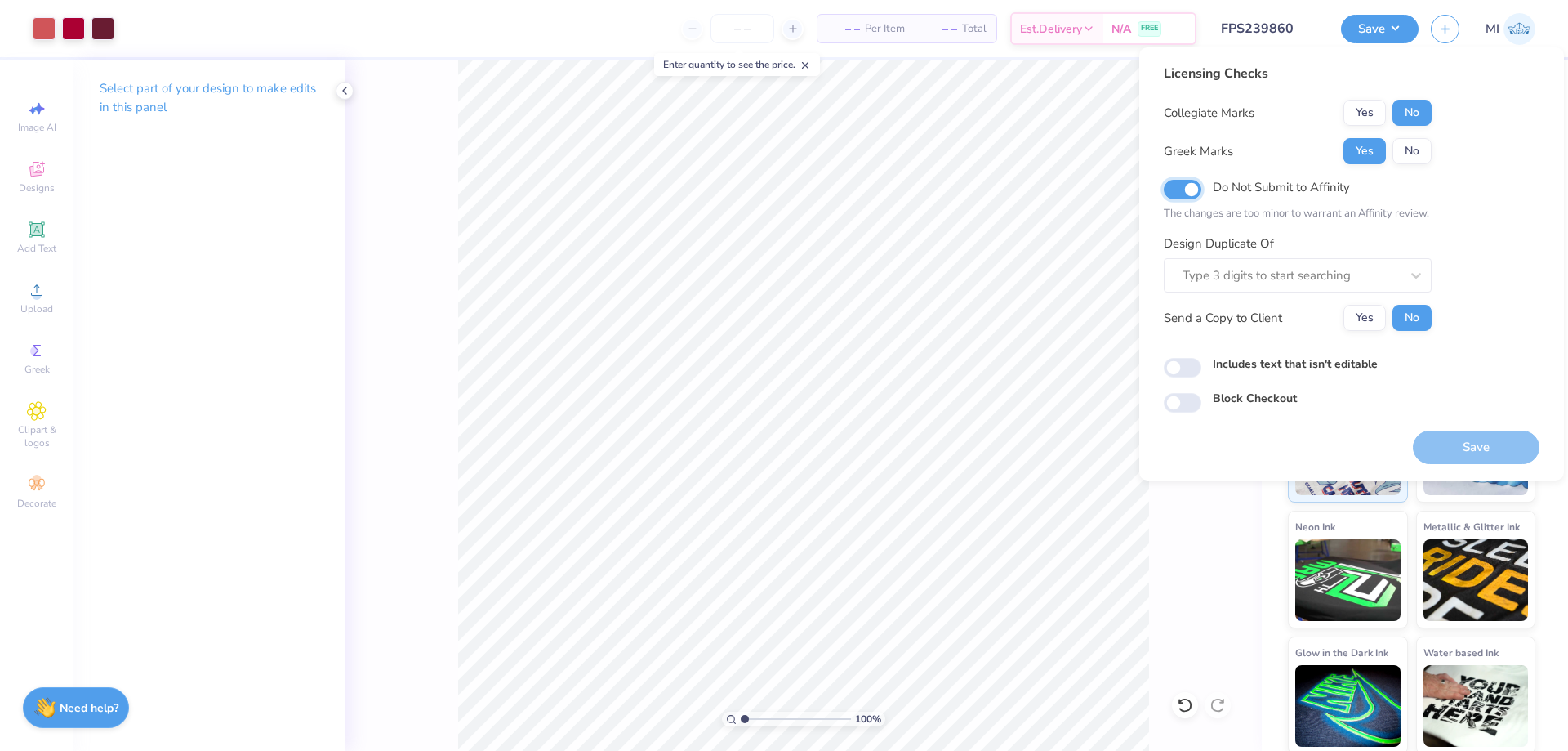
click at [1191, 195] on input "Do Not Submit to Affinity" at bounding box center [1183, 190] width 38 height 20
checkbox input "false"
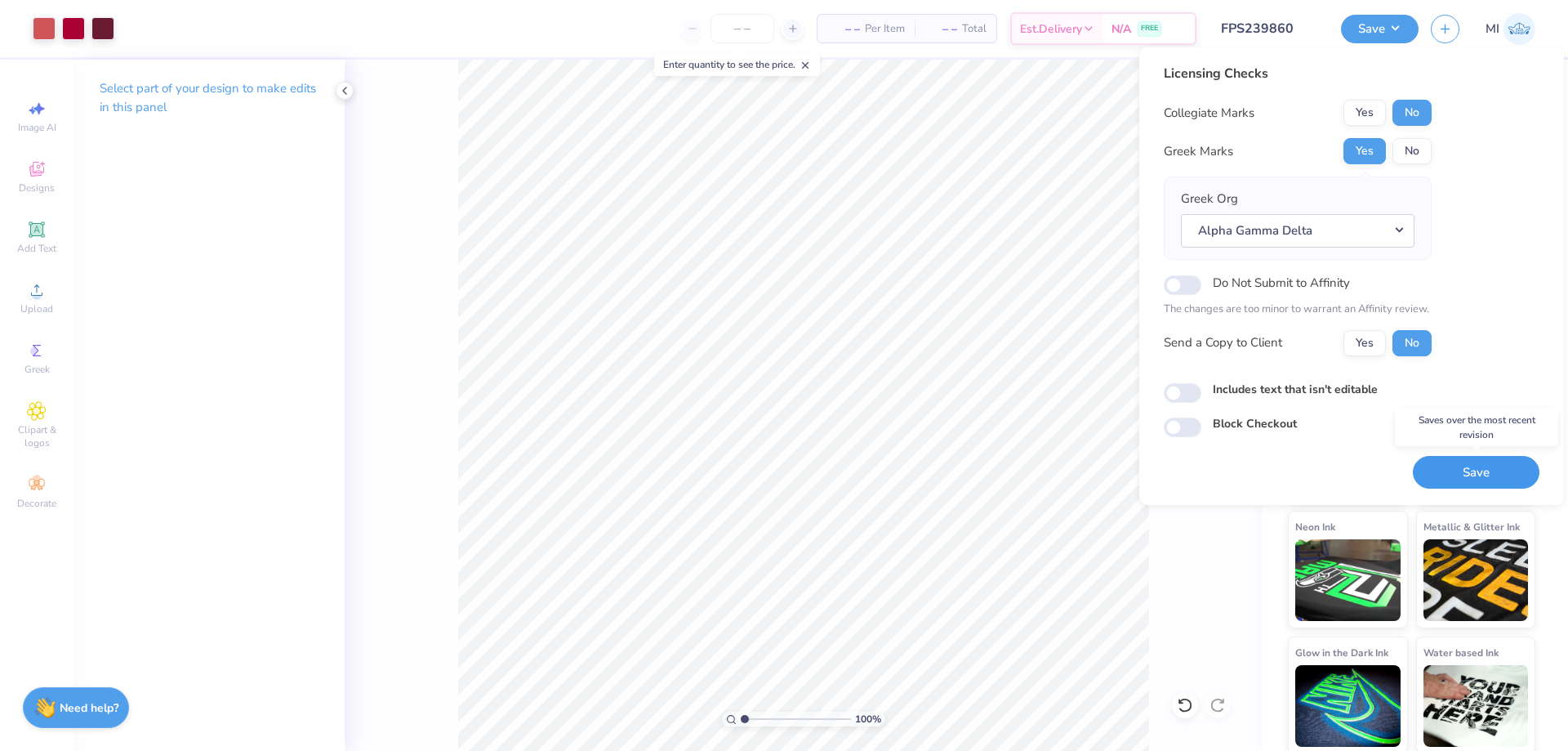
click at [1461, 476] on button "Save" at bounding box center [1476, 472] width 127 height 33
